Goal: Transaction & Acquisition: Purchase product/service

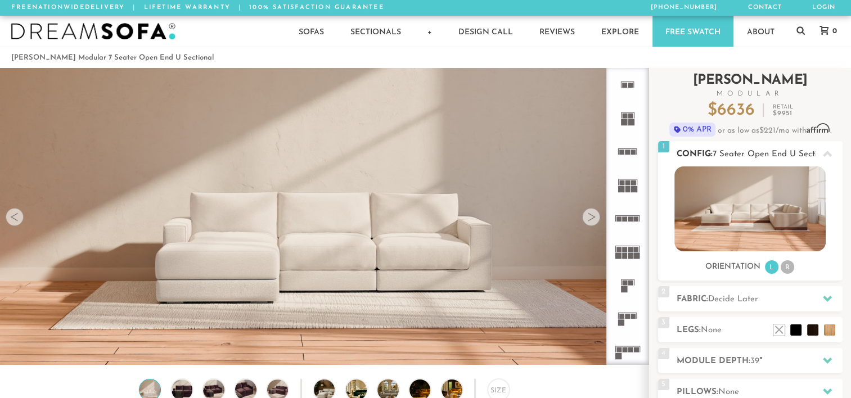
click at [790, 267] on li "R" at bounding box center [788, 267] width 14 height 14
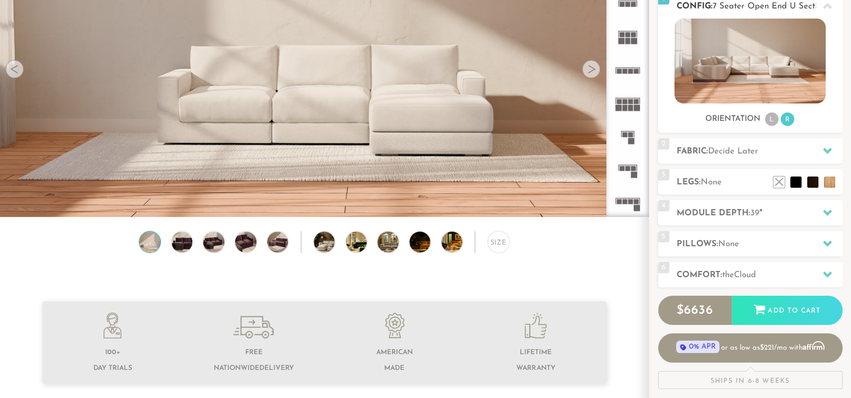
scroll to position [140, 0]
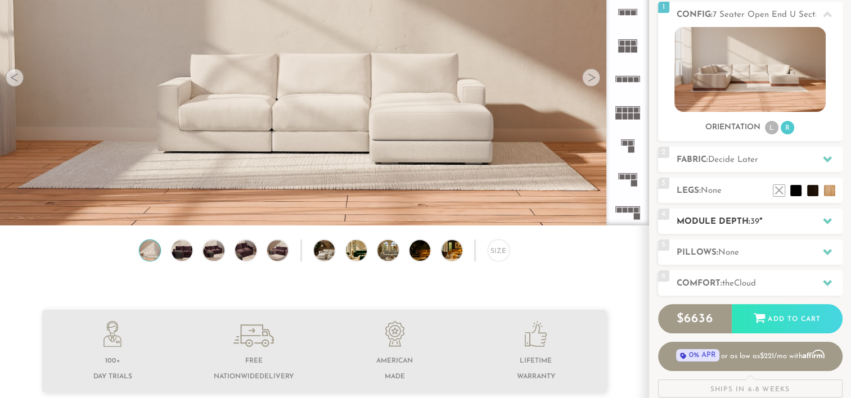
click at [824, 223] on icon at bounding box center [827, 221] width 9 height 9
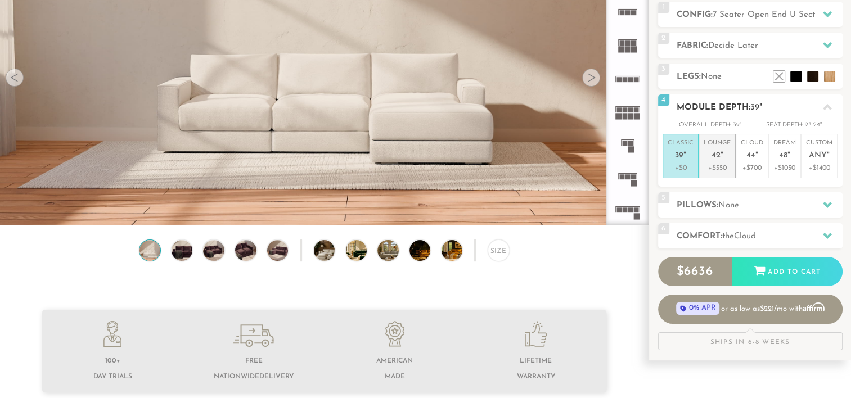
click at [718, 158] on span "42" at bounding box center [716, 156] width 9 height 10
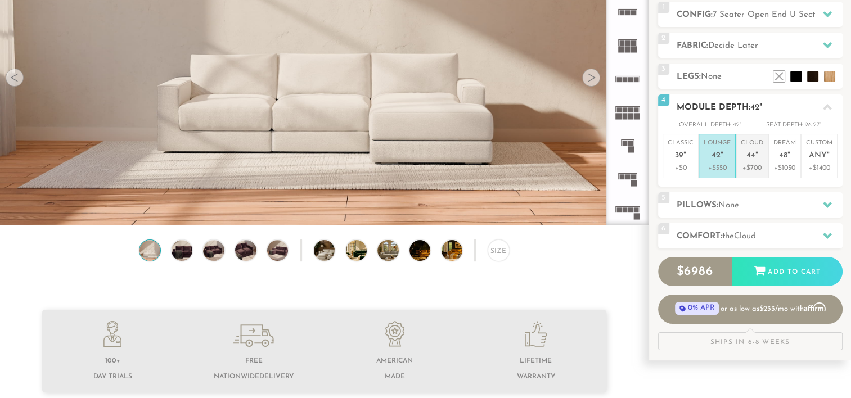
click at [750, 156] on span "44" at bounding box center [750, 156] width 9 height 10
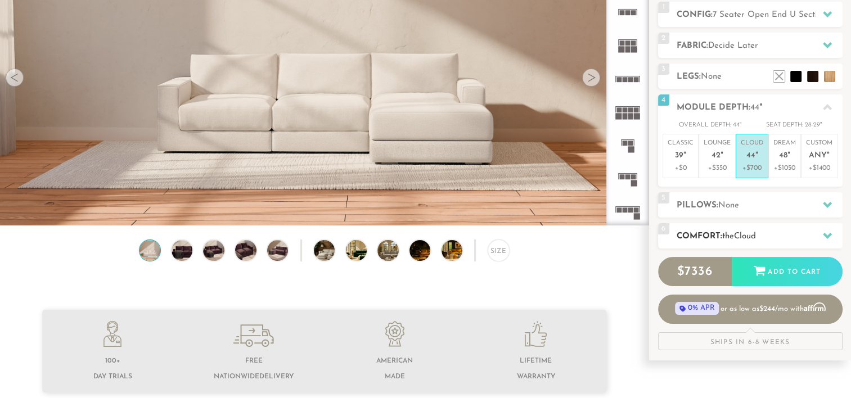
click at [823, 234] on icon at bounding box center [827, 235] width 9 height 9
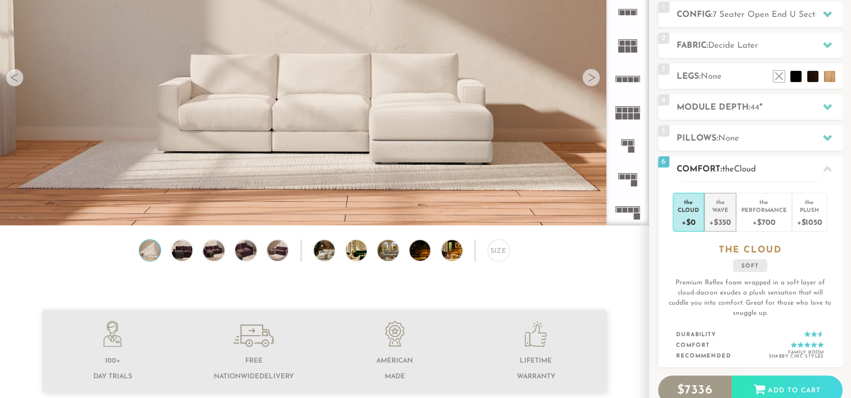
click at [723, 202] on div "the" at bounding box center [719, 200] width 21 height 11
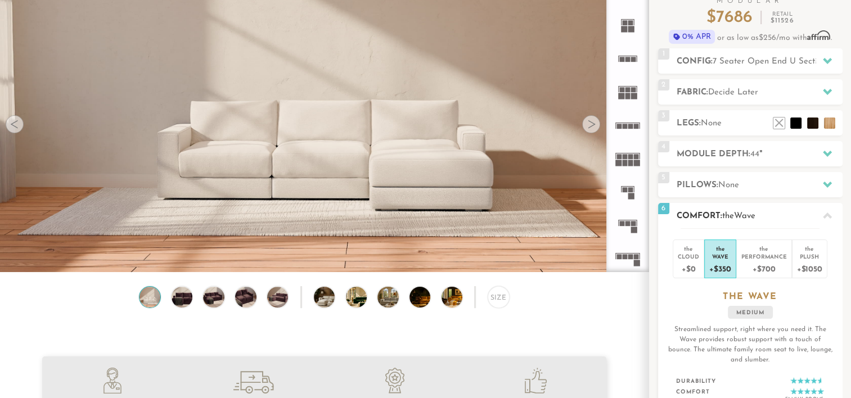
scroll to position [90, 0]
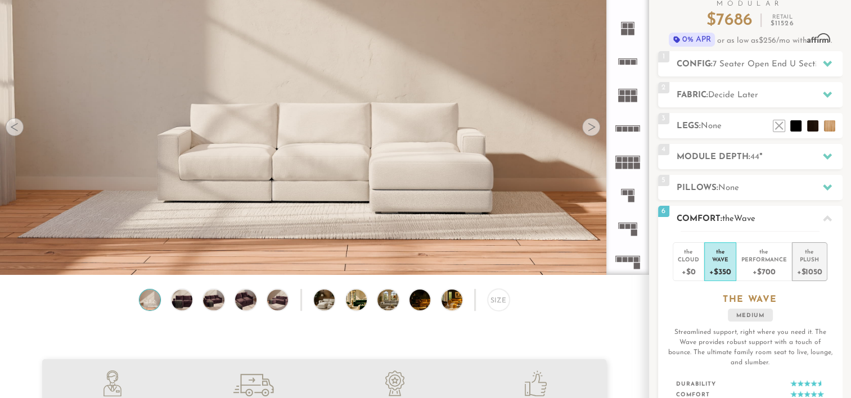
click at [806, 257] on div "Plush" at bounding box center [809, 259] width 25 height 8
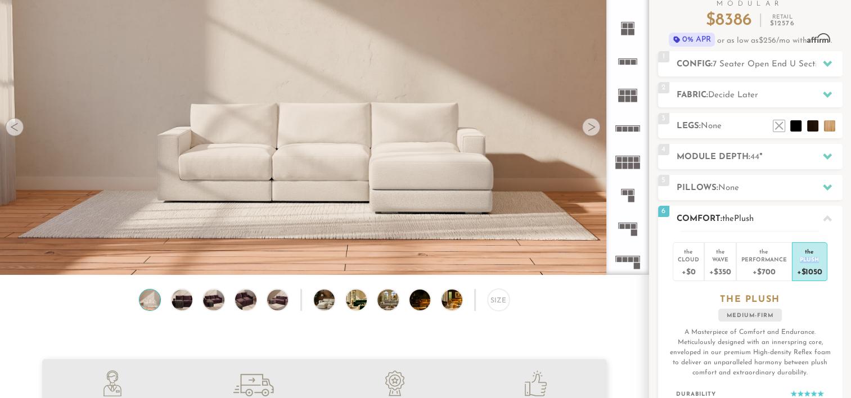
click at [806, 257] on div "Plush" at bounding box center [809, 259] width 25 height 8
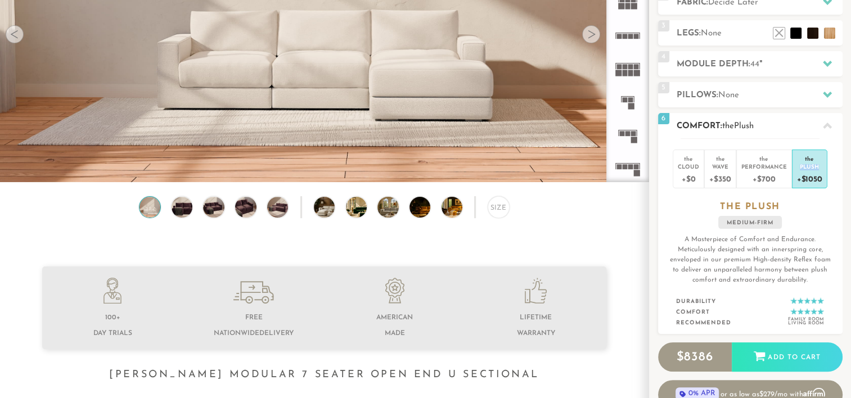
scroll to position [182, 0]
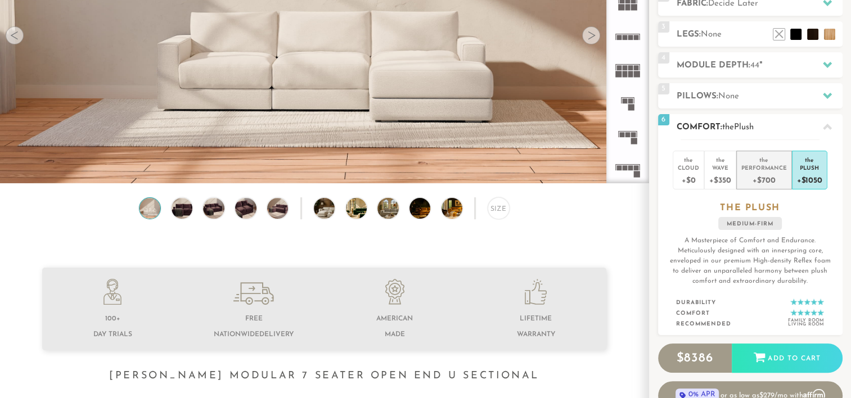
click at [764, 162] on div "the" at bounding box center [764, 157] width 46 height 11
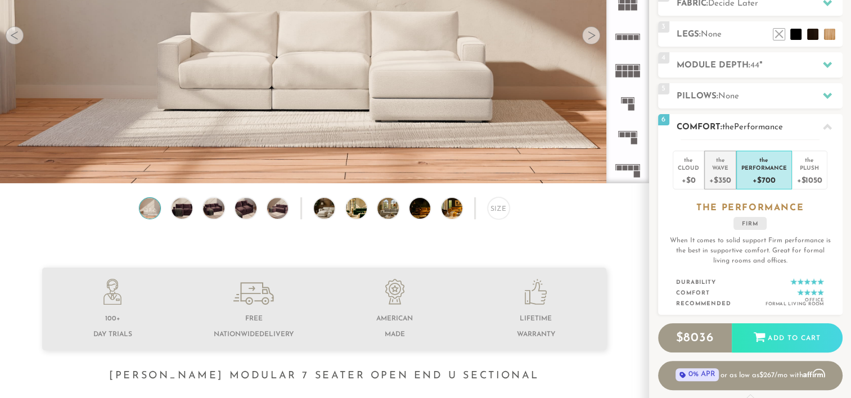
click at [725, 174] on div "+$350" at bounding box center [719, 180] width 21 height 16
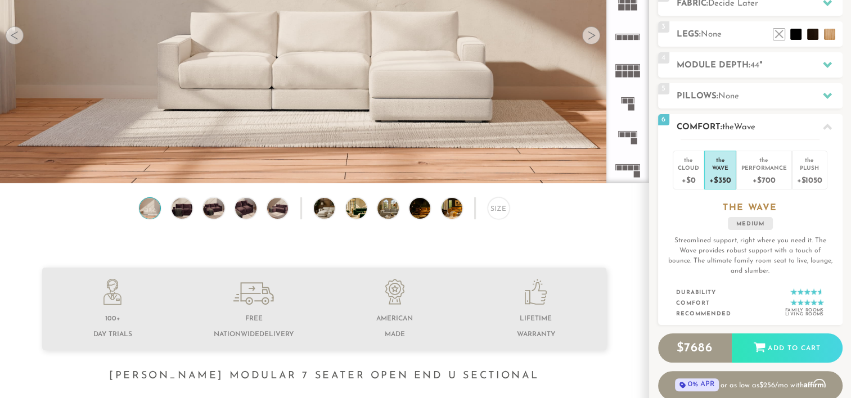
click at [725, 174] on div "+$350" at bounding box center [719, 180] width 21 height 16
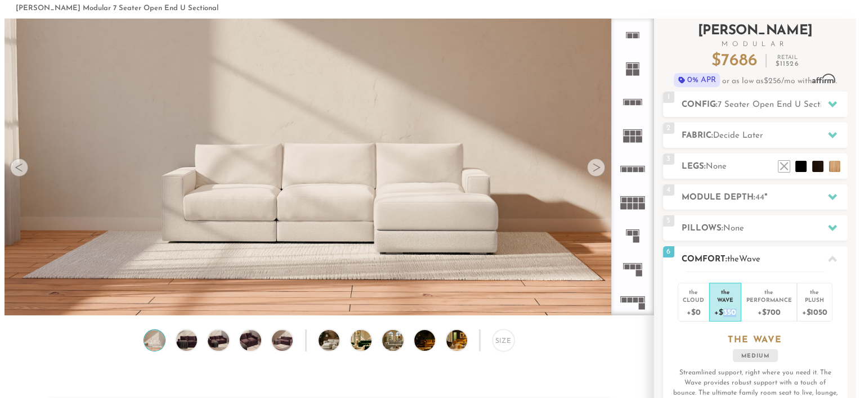
scroll to position [34, 0]
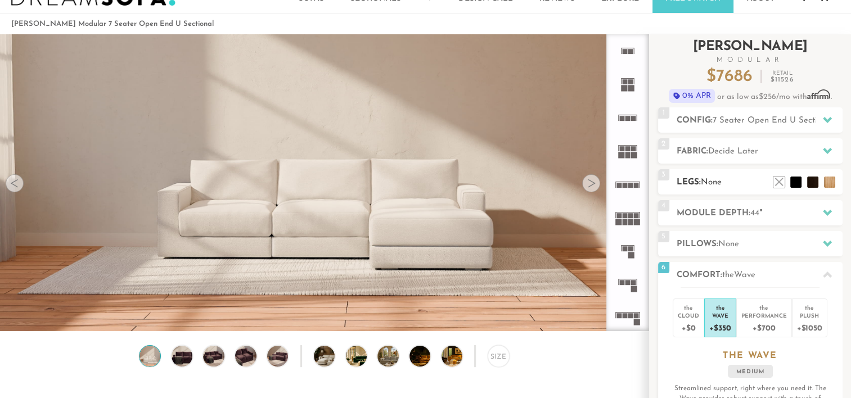
drag, startPoint x: 725, startPoint y: 174, endPoint x: 736, endPoint y: 183, distance: 13.6
click at [736, 183] on h2 "Legs: None" at bounding box center [760, 182] width 166 height 13
click at [795, 178] on li at bounding box center [779, 165] width 45 height 45
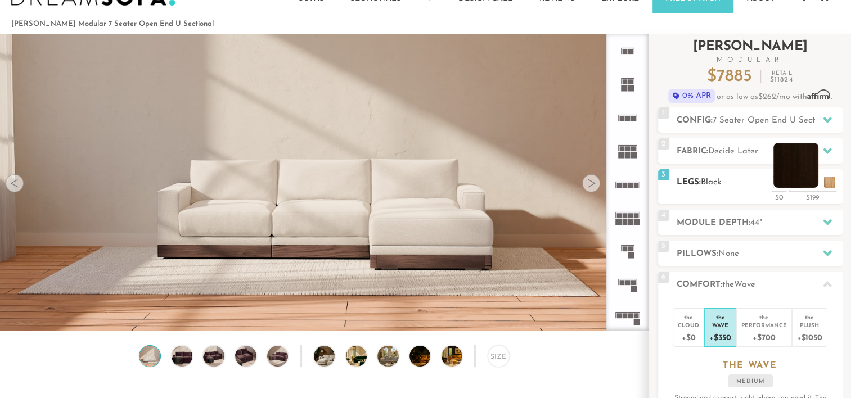
click at [812, 181] on li at bounding box center [795, 165] width 45 height 45
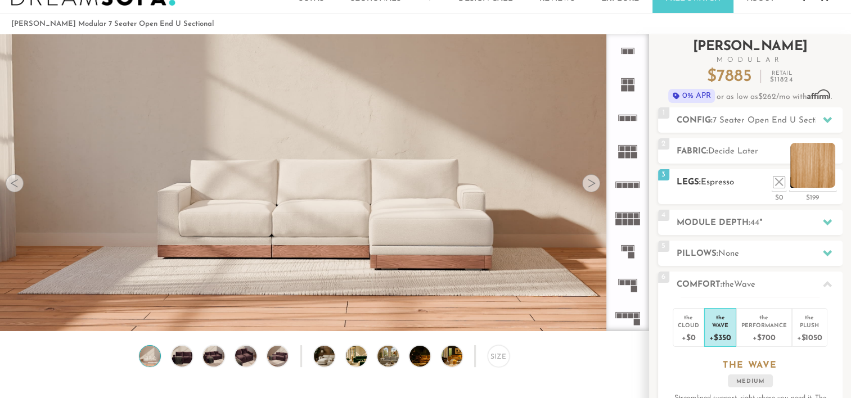
click at [834, 182] on li at bounding box center [812, 165] width 45 height 45
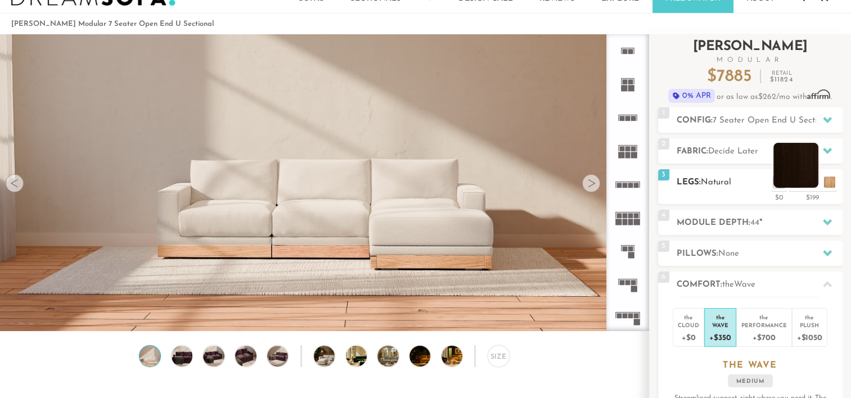
click at [808, 181] on li at bounding box center [795, 165] width 45 height 45
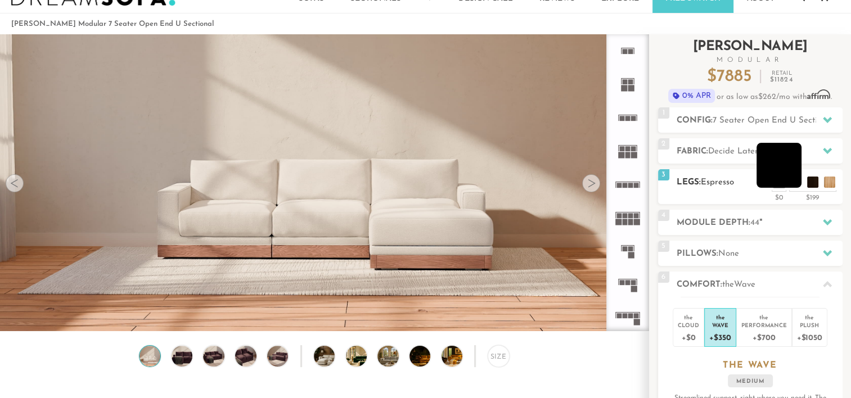
click at [794, 180] on li at bounding box center [779, 165] width 45 height 45
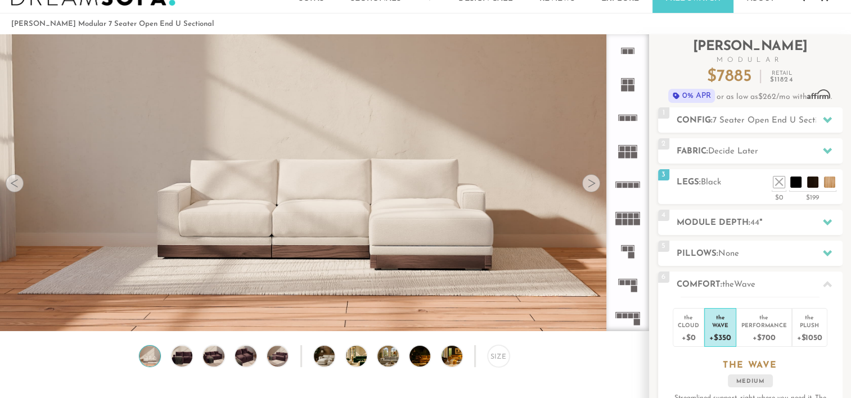
click at [422, 245] on img at bounding box center [324, 307] width 649 height 649
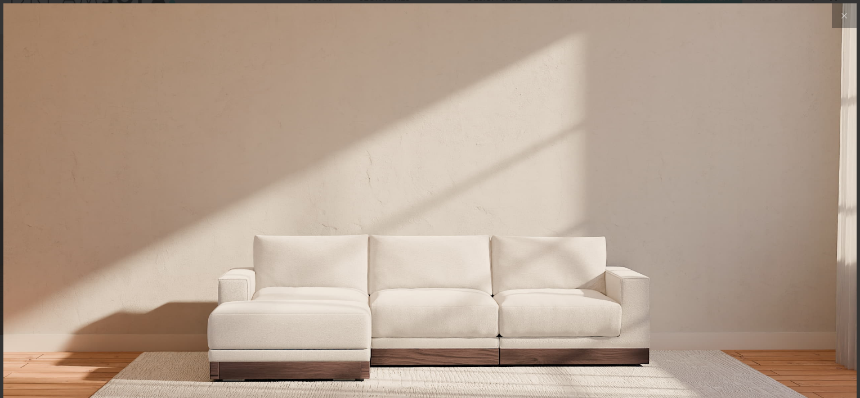
scroll to position [12515, 851]
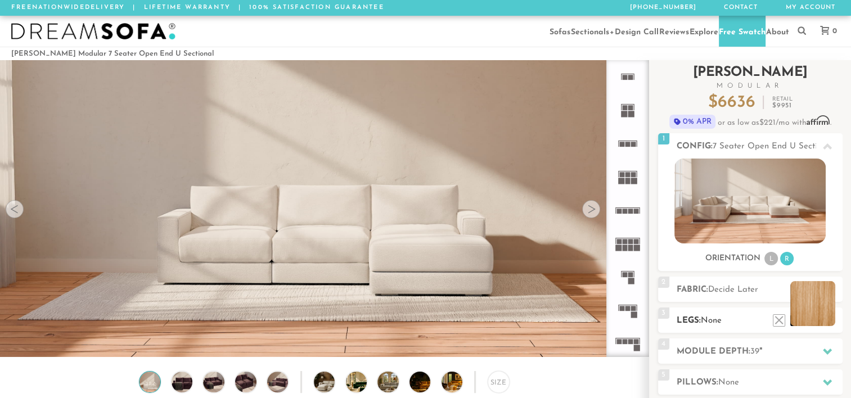
click at [818, 311] on li at bounding box center [812, 303] width 45 height 45
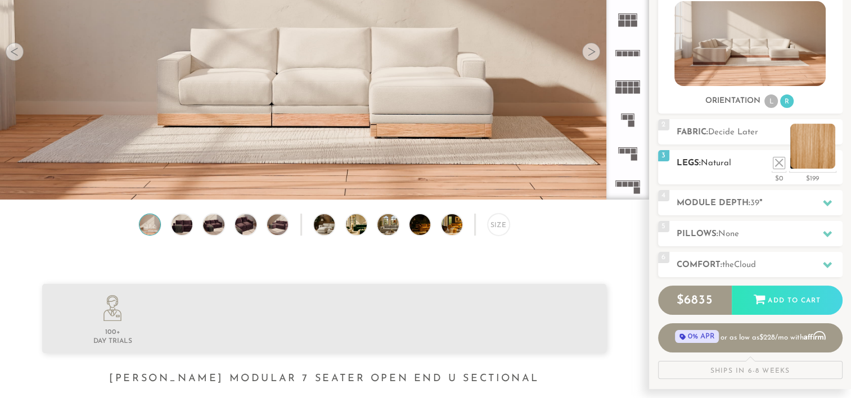
scroll to position [158, 0]
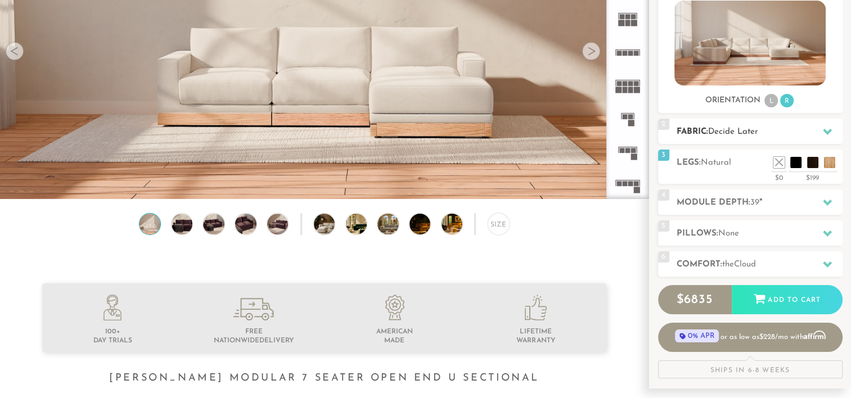
click at [781, 136] on h2 "Fabric: Decide Later" at bounding box center [760, 131] width 166 height 13
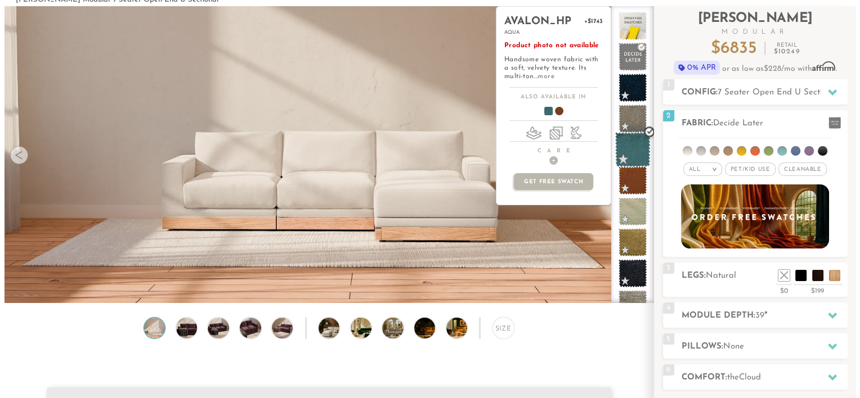
scroll to position [50, 0]
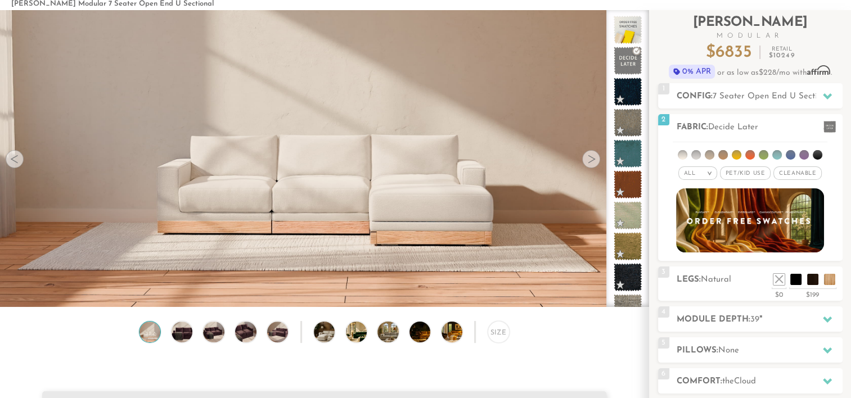
drag, startPoint x: 629, startPoint y: 60, endPoint x: 577, endPoint y: 48, distance: 53.1
click at [577, 48] on video at bounding box center [324, 120] width 649 height 325
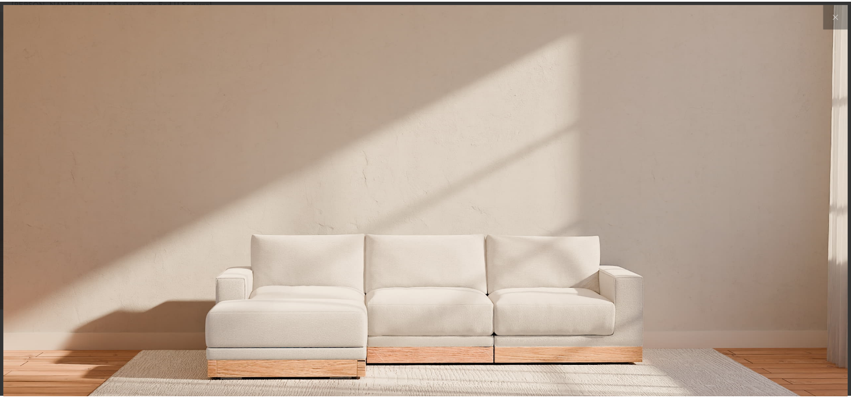
scroll to position [12515, 851]
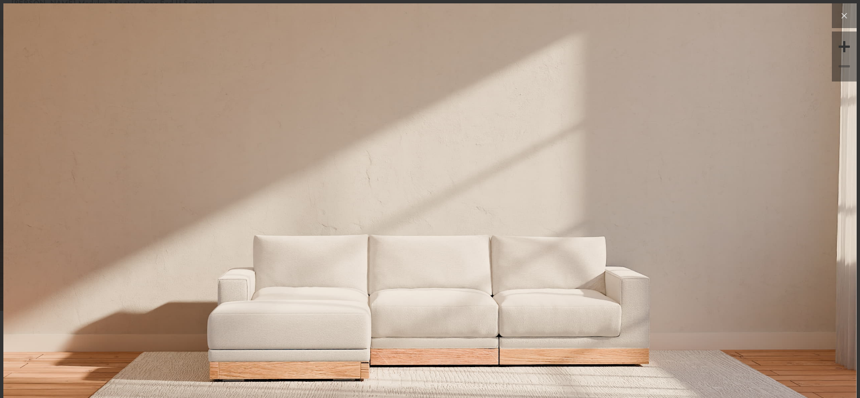
click at [842, 16] on icon at bounding box center [844, 16] width 5 height 5
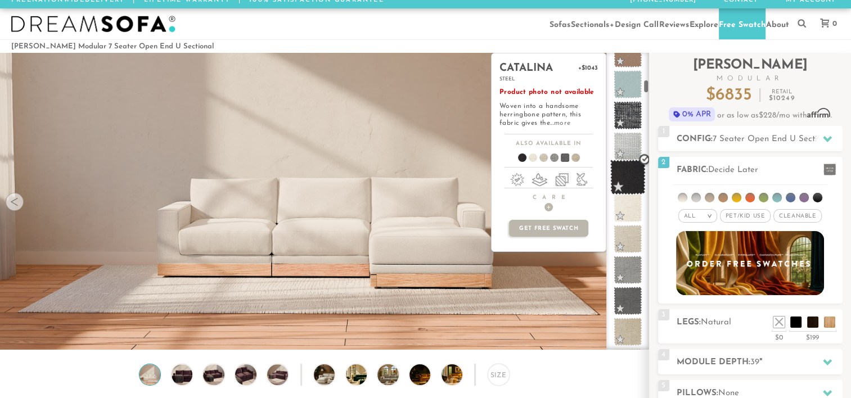
scroll to position [609, 0]
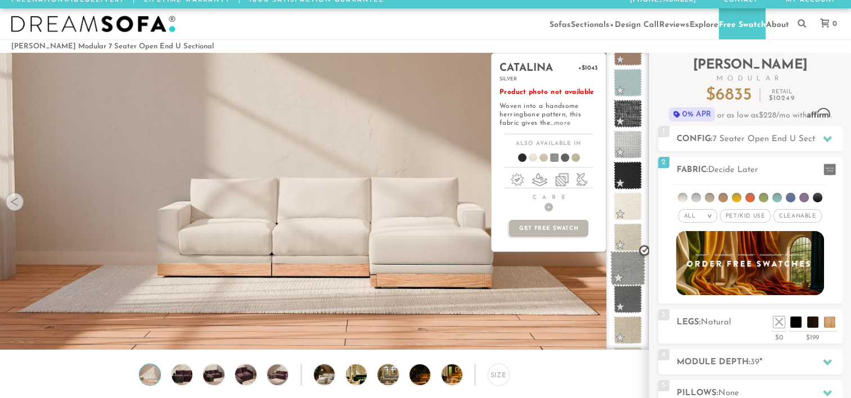
click at [629, 275] on span at bounding box center [627, 268] width 35 height 35
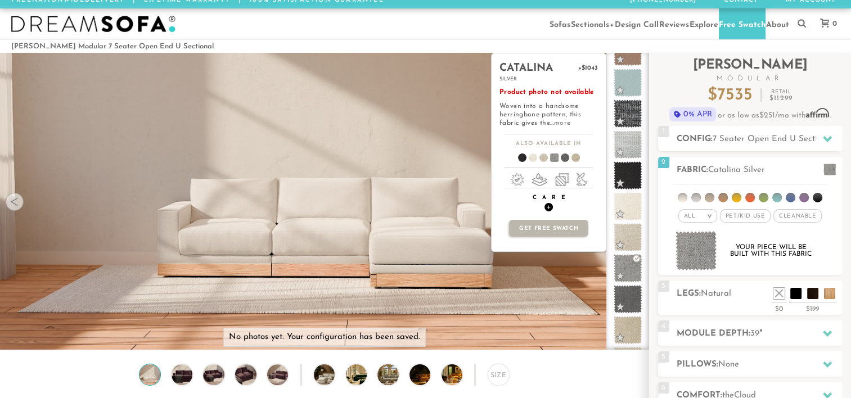
click at [547, 212] on span "+" at bounding box center [549, 207] width 8 height 8
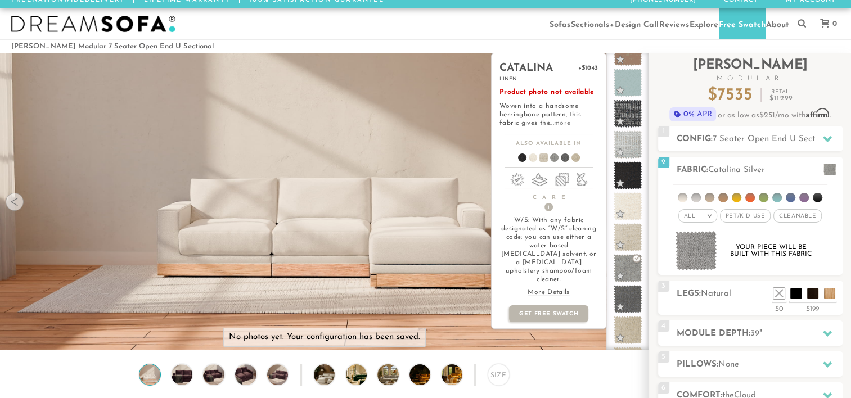
click at [567, 245] on p "W/S: With any fabric designated as “W/S” cleaning code; you can use either a wa…" at bounding box center [549, 251] width 98 height 68
click at [627, 298] on span at bounding box center [627, 299] width 35 height 35
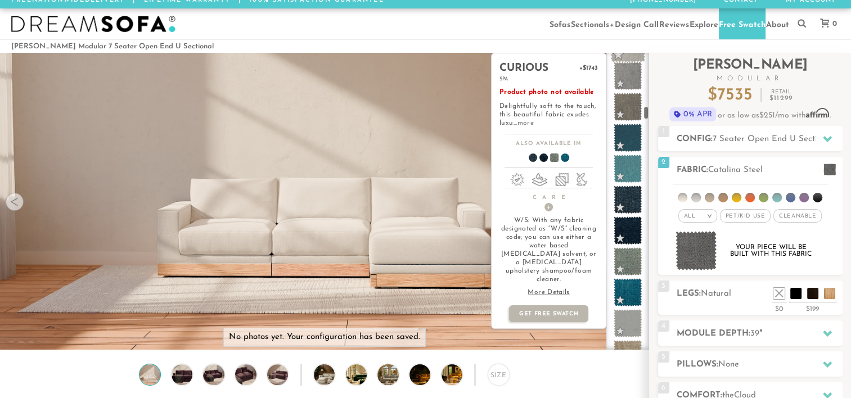
scroll to position [1203, 0]
click at [636, 280] on span at bounding box center [627, 262] width 35 height 35
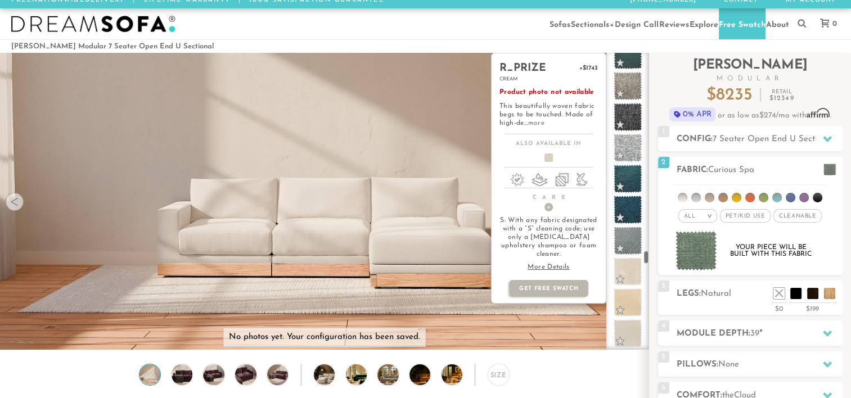
scroll to position [4473, 0]
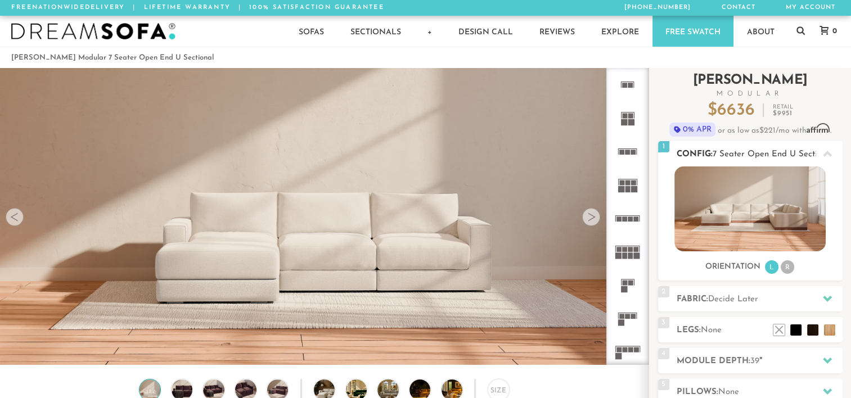
click at [780, 206] on img at bounding box center [749, 209] width 151 height 85
click at [827, 329] on li at bounding box center [812, 313] width 45 height 45
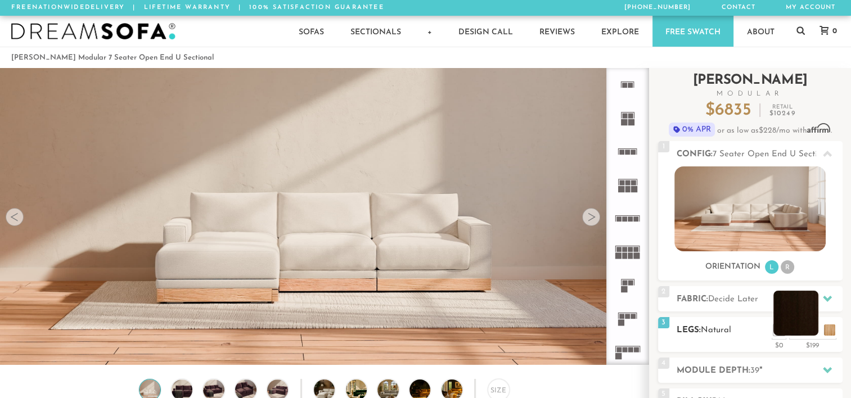
click at [817, 334] on li at bounding box center [795, 313] width 45 height 45
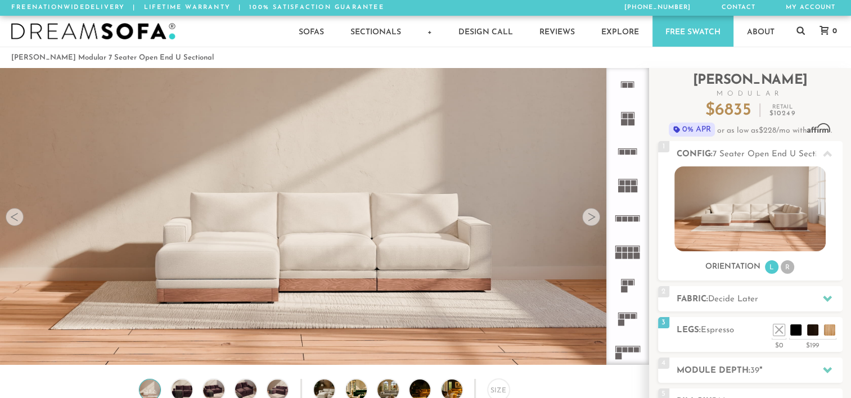
click at [474, 363] on img at bounding box center [324, 340] width 649 height 649
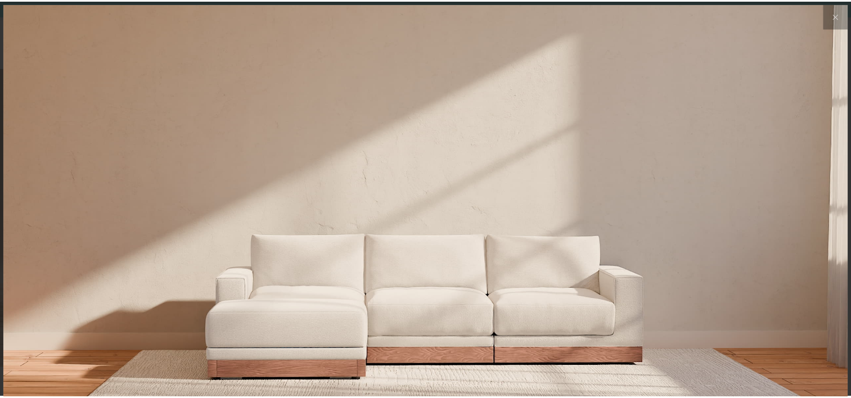
scroll to position [12515, 851]
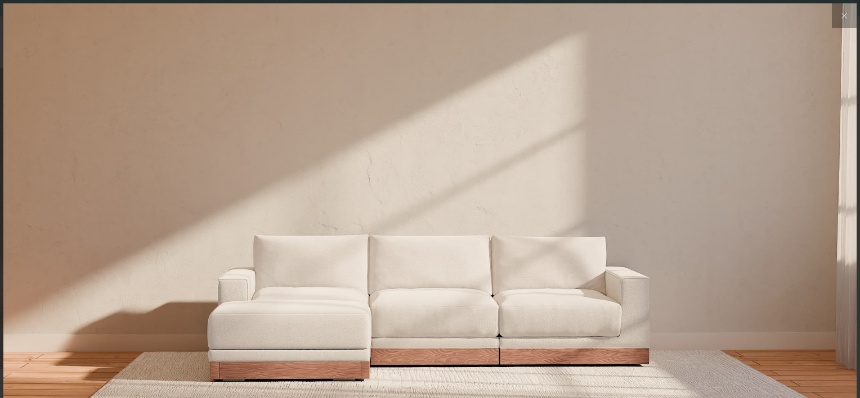
click at [474, 363] on body "Summer Sale - 15% Off All Custom Orders 855-373-3166 Free Nationwide Delivery L…" at bounding box center [430, 199] width 860 height 398
click at [837, 24] on button at bounding box center [843, 15] width 25 height 25
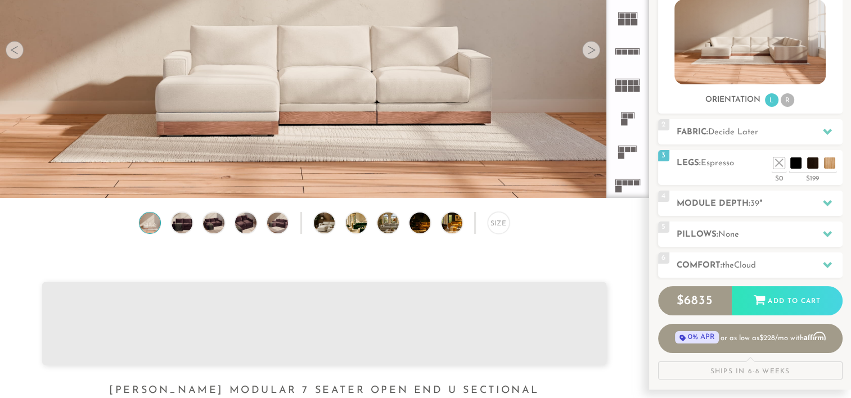
scroll to position [190, 0]
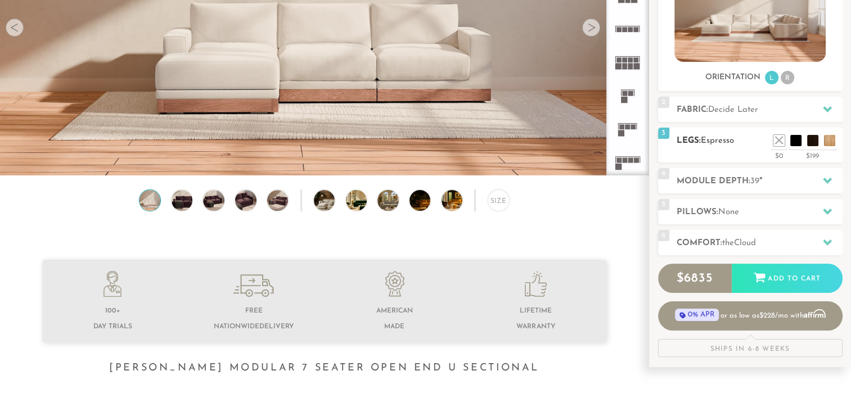
click at [772, 142] on ul at bounding box center [805, 137] width 68 height 17
click at [785, 141] on ul at bounding box center [805, 137] width 68 height 17
click at [778, 143] on li at bounding box center [762, 123] width 45 height 45
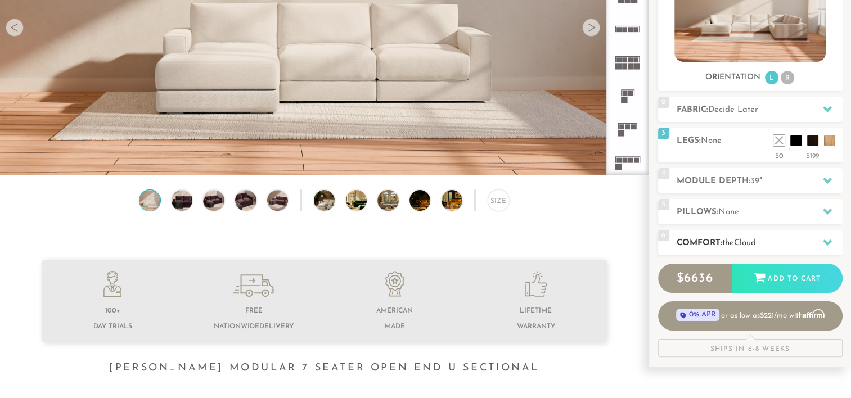
click at [712, 243] on h2 "Comfort: the Cloud" at bounding box center [760, 243] width 166 height 13
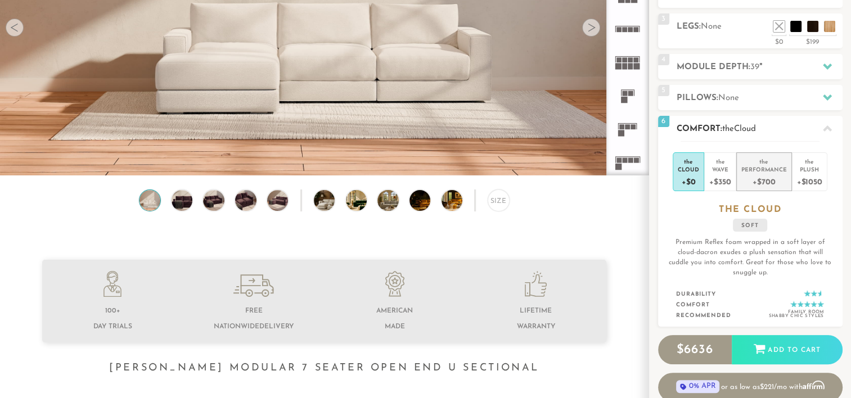
click at [770, 173] on div "+$700" at bounding box center [764, 181] width 46 height 16
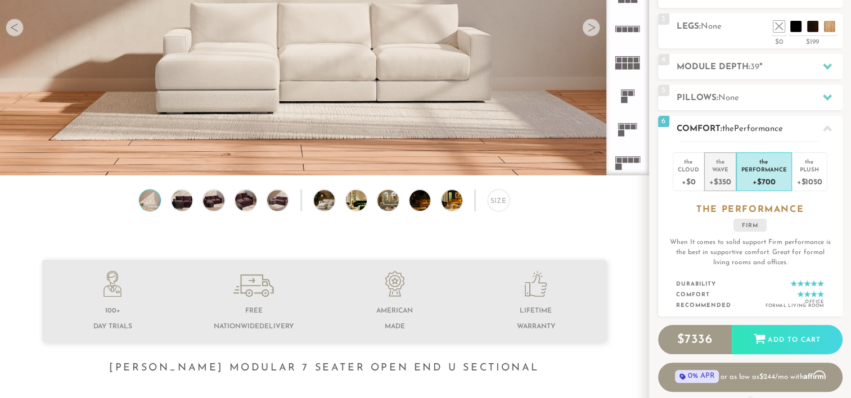
click at [720, 173] on div "+$350" at bounding box center [719, 181] width 21 height 16
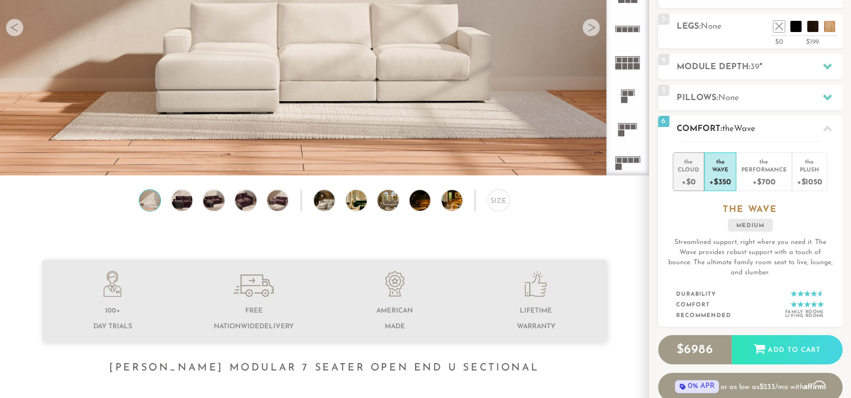
click at [695, 174] on div "+$0" at bounding box center [688, 181] width 21 height 16
click at [725, 159] on div "the" at bounding box center [719, 159] width 21 height 11
click at [807, 173] on div "+$1050" at bounding box center [809, 181] width 25 height 16
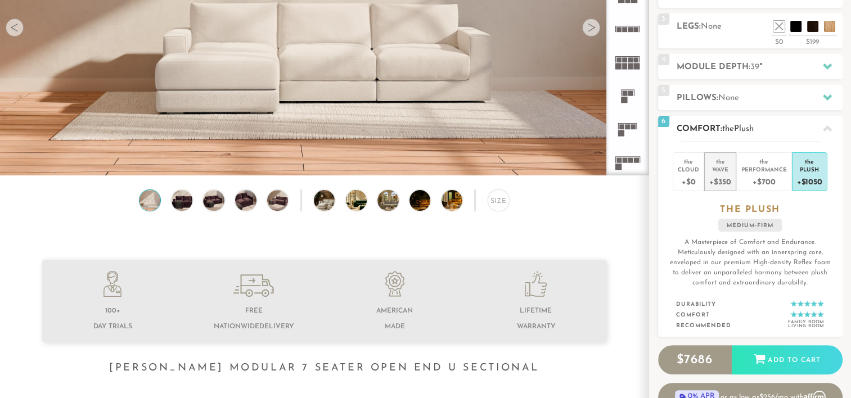
click at [726, 165] on div "Wave" at bounding box center [719, 169] width 21 height 8
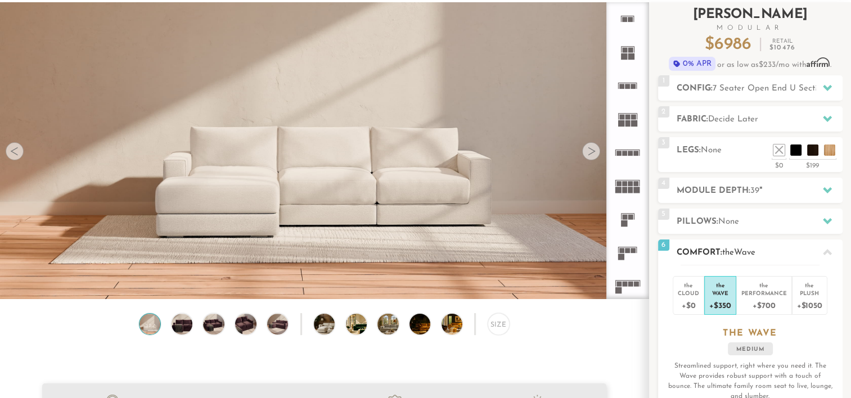
scroll to position [63, 0]
